Goal: Entertainment & Leisure: Browse casually

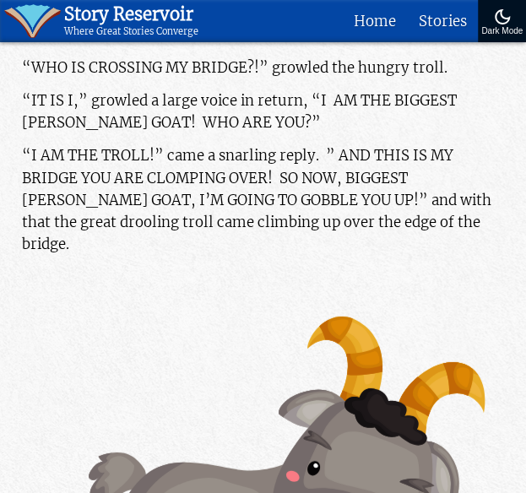
scroll to position [2693, 0]
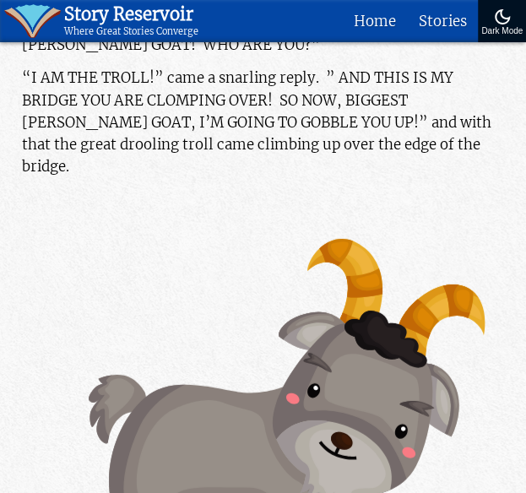
drag, startPoint x: 245, startPoint y: 163, endPoint x: 1, endPoint y: 379, distance: 325.9
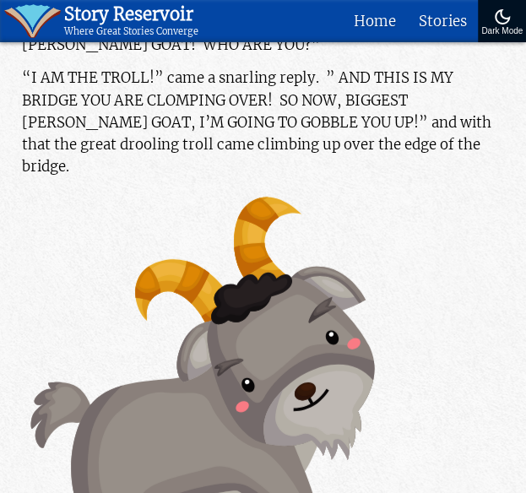
drag, startPoint x: 261, startPoint y: 232, endPoint x: 200, endPoint y: 322, distance: 108.2
click at [200, 322] on icon at bounding box center [263, 387] width 482 height 398
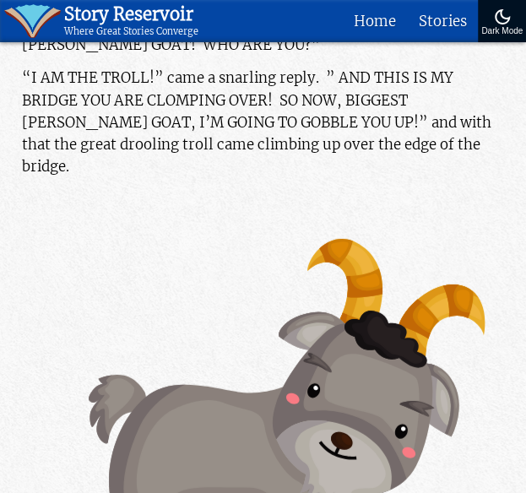
click at [241, 369] on icon at bounding box center [226, 478] width 253 height 219
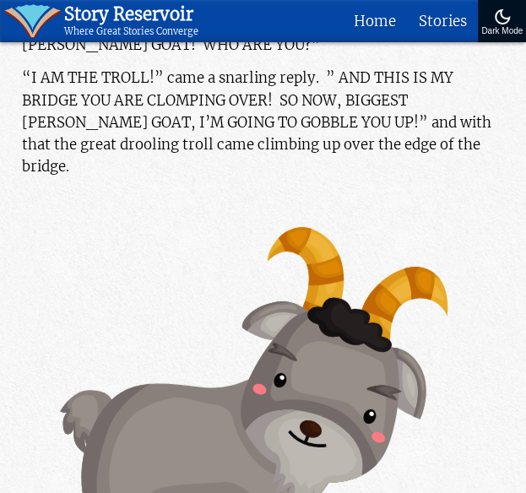
drag, startPoint x: 333, startPoint y: 171, endPoint x: 329, endPoint y: 198, distance: 27.3
click at [329, 392] on icon at bounding box center [300, 460] width 151 height 136
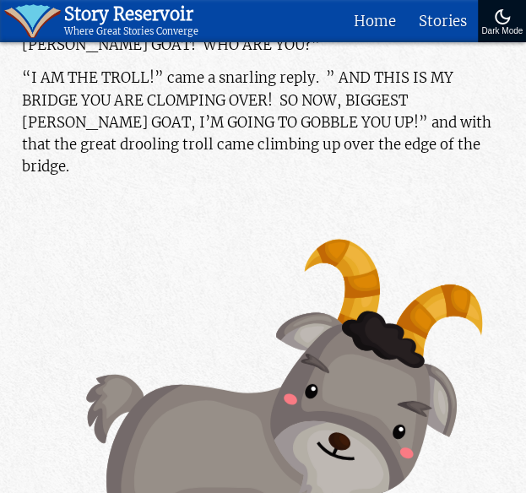
drag, startPoint x: 329, startPoint y: 198, endPoint x: 331, endPoint y: 216, distance: 17.8
click at [331, 224] on g at bounding box center [359, 390] width 298 height 333
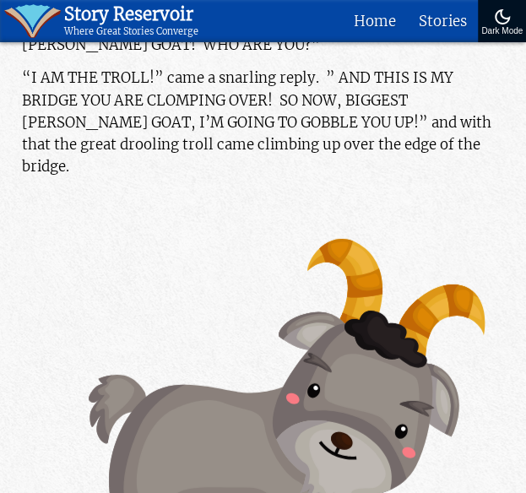
click at [341, 420] on icon at bounding box center [343, 467] width 104 height 95
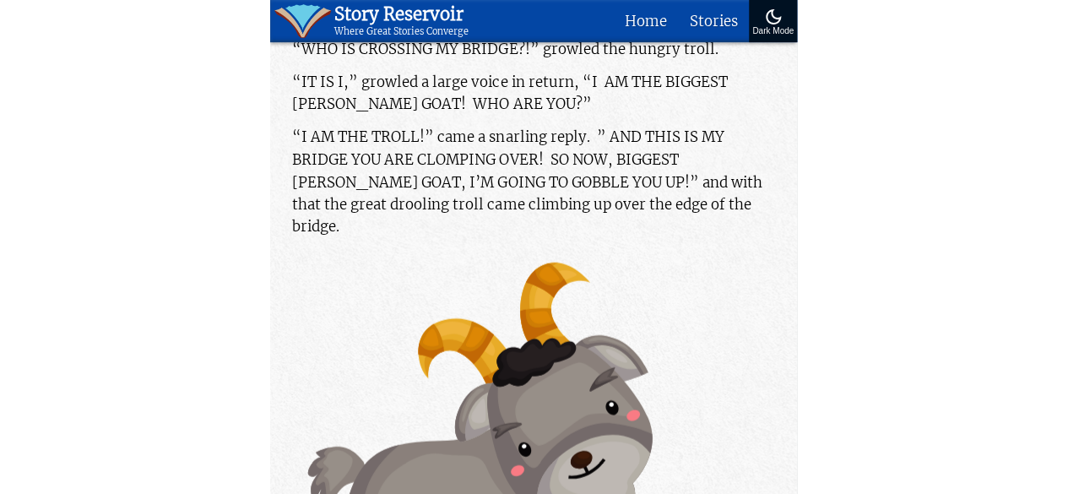
scroll to position [2643, 0]
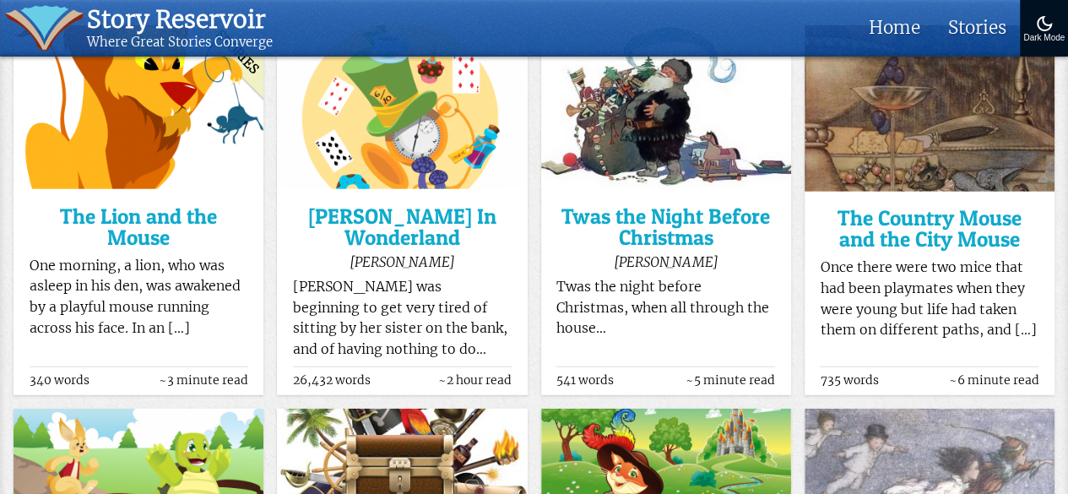
scroll to position [5352, 0]
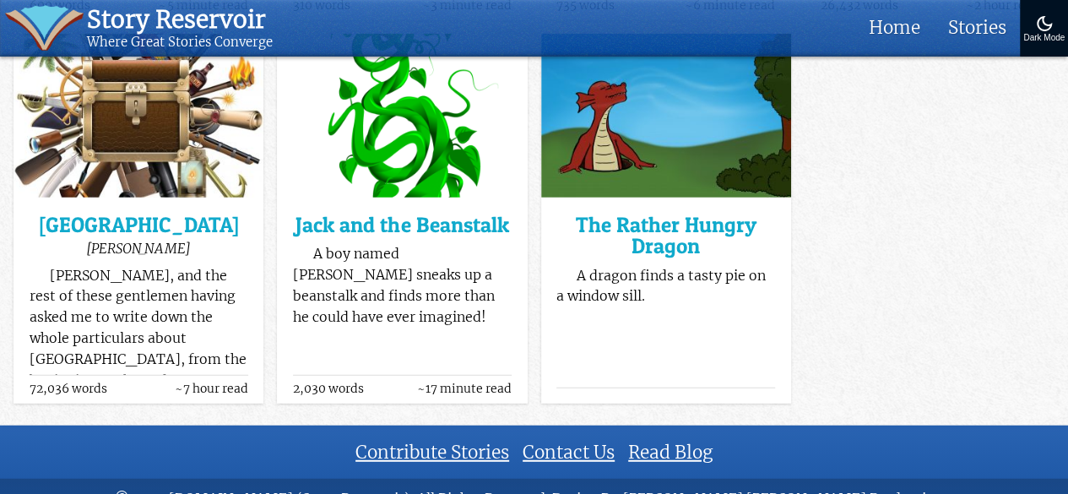
scroll to position [2062, 0]
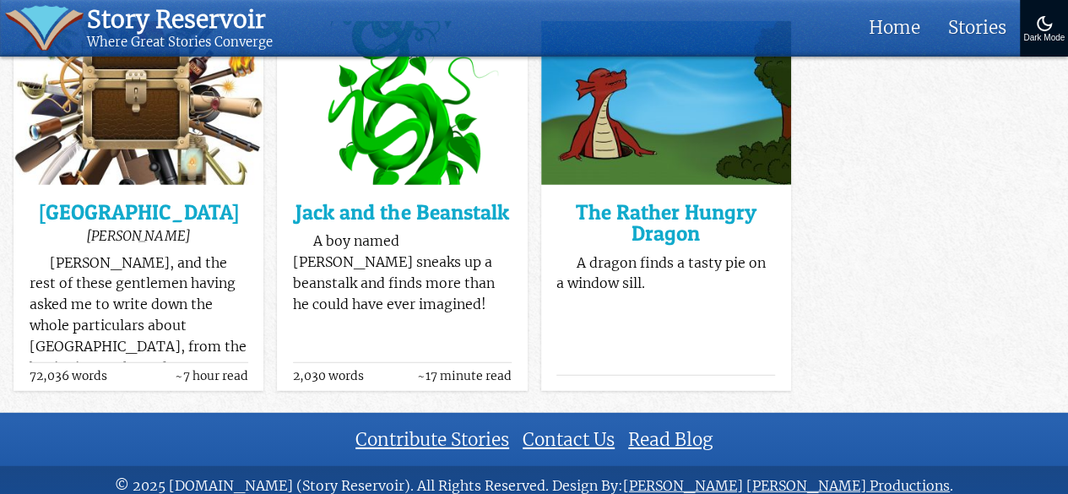
click at [426, 174] on img at bounding box center [402, 103] width 250 height 165
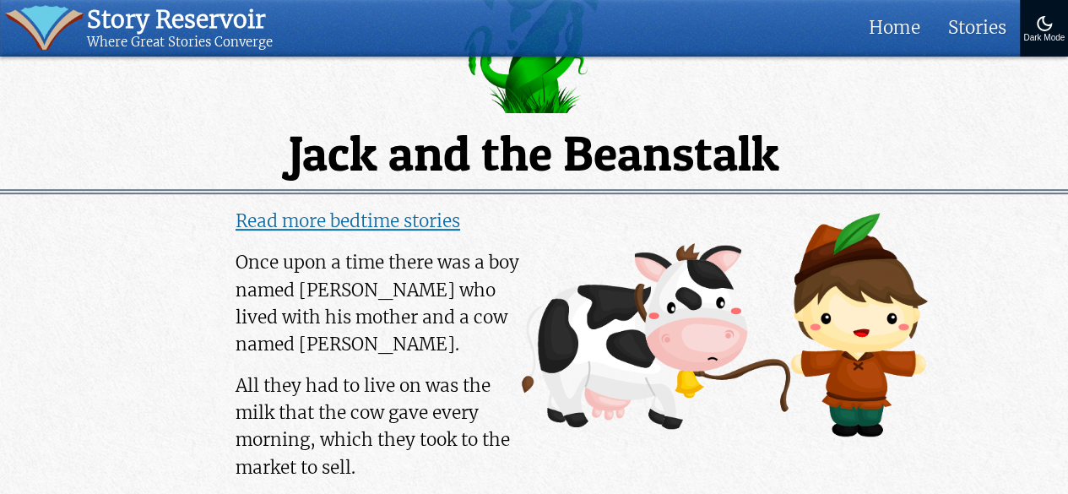
scroll to position [192, 0]
